Goal: Task Accomplishment & Management: Use online tool/utility

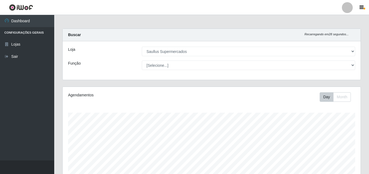
select select "423"
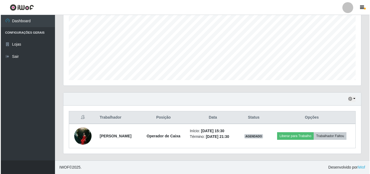
scroll to position [118, 0]
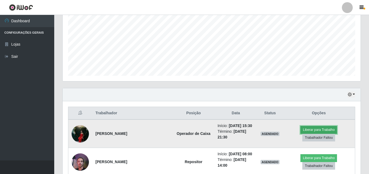
click at [322, 131] on button "Liberar para Trabalho" at bounding box center [318, 130] width 37 height 8
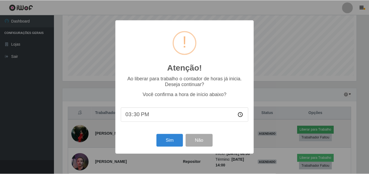
scroll to position [113, 295]
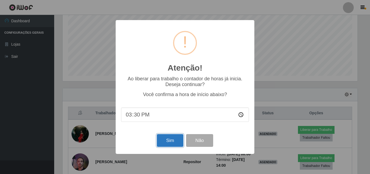
click at [175, 142] on button "Sim" at bounding box center [170, 140] width 26 height 13
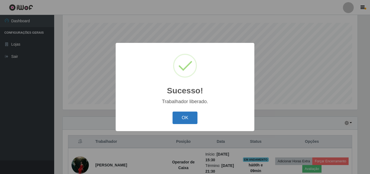
click at [184, 114] on button "OK" at bounding box center [185, 117] width 25 height 13
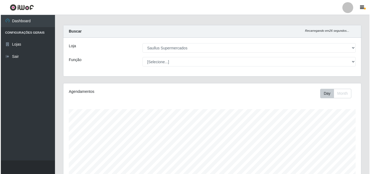
scroll to position [0, 0]
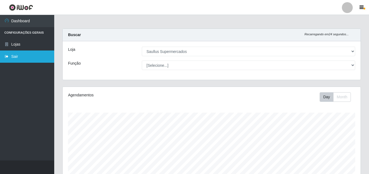
click at [26, 60] on link "Sair" at bounding box center [27, 56] width 54 height 12
